Goal: Transaction & Acquisition: Subscribe to service/newsletter

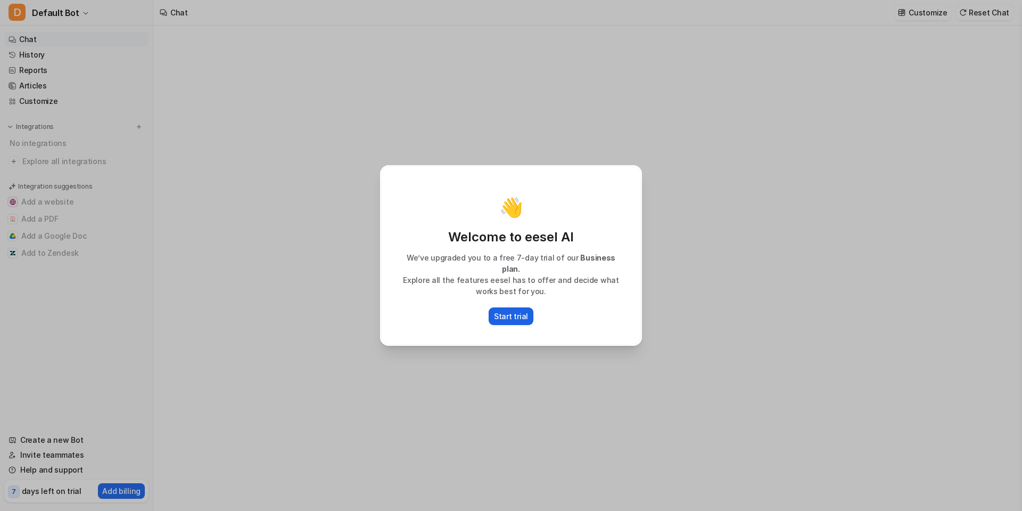
type textarea "**********"
click at [498, 374] on div "👋 Welcome to eesel AI We’ve upgraded you to a free 7-day trial of our Business …" at bounding box center [511, 255] width 279 height 511
click at [510, 310] on p "Start trial" at bounding box center [511, 315] width 34 height 11
